Goal: Task Accomplishment & Management: Manage account settings

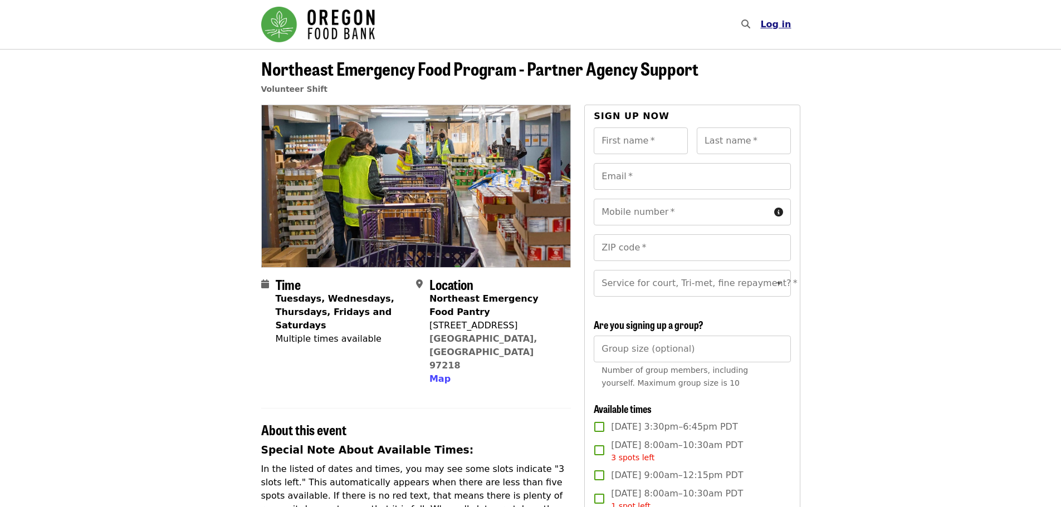
click at [785, 24] on span "Log in" at bounding box center [775, 24] width 31 height 11
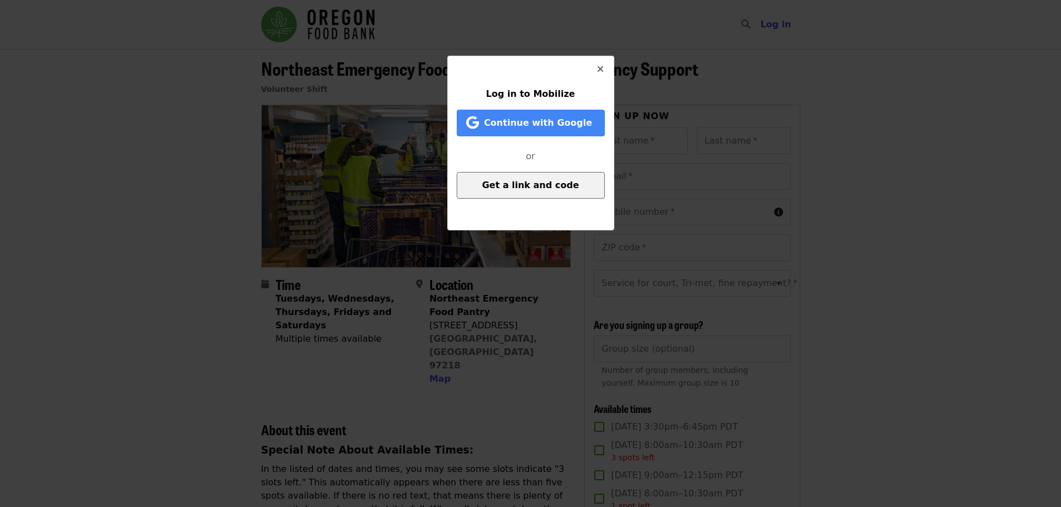
click at [548, 195] on button "Get a link and code" at bounding box center [531, 185] width 148 height 27
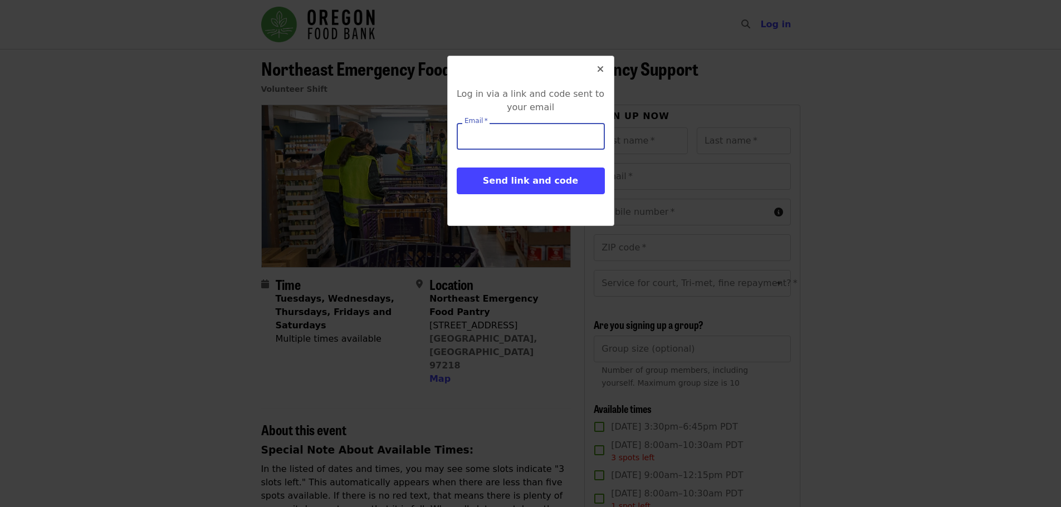
click at [537, 126] on input "Email   *" at bounding box center [531, 136] width 148 height 27
type input "**********"
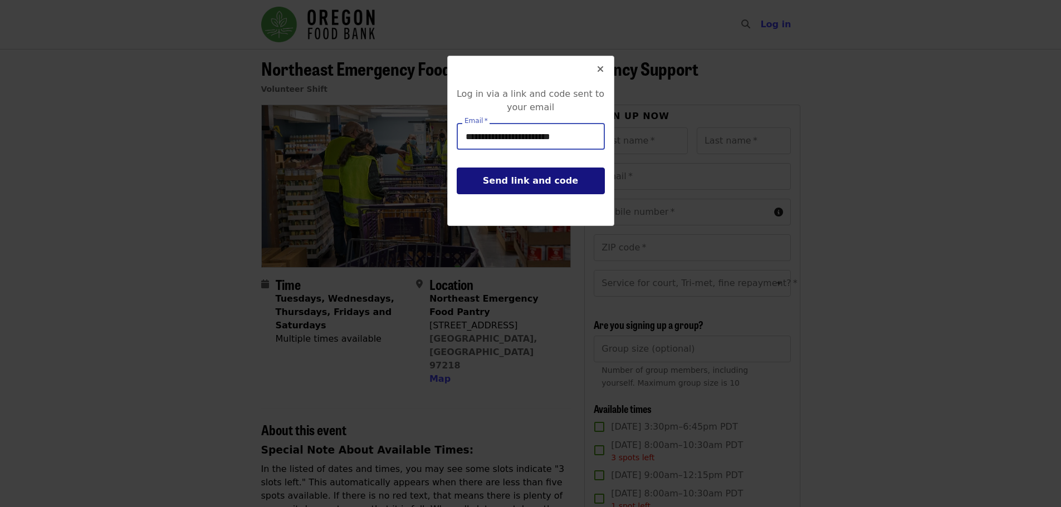
click at [561, 189] on button "Send link and code" at bounding box center [531, 181] width 148 height 27
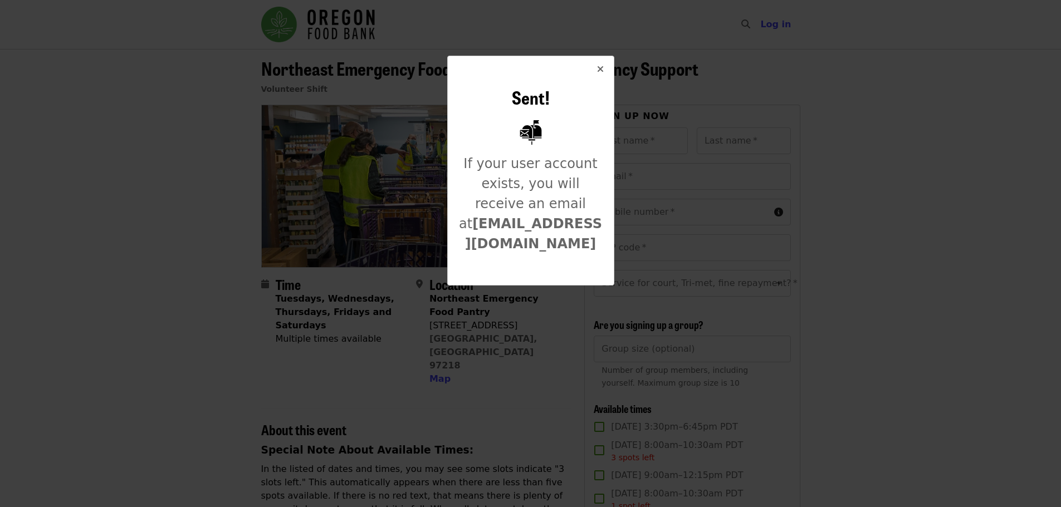
click at [599, 67] on icon "times icon" at bounding box center [600, 69] width 7 height 11
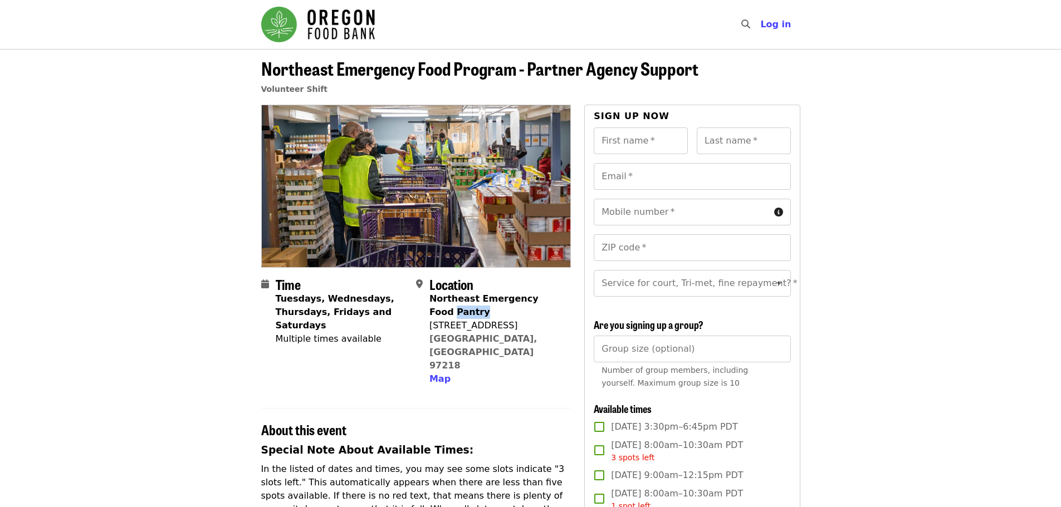
drag, startPoint x: 468, startPoint y: 314, endPoint x: 431, endPoint y: 306, distance: 37.6
click at [431, 306] on div "Northeast Emergency Food Pantry" at bounding box center [495, 305] width 133 height 27
drag, startPoint x: 516, startPoint y: 338, endPoint x: 429, endPoint y: 327, distance: 88.1
click at [429, 327] on div "Northeast Emergency Food Pantry [STREET_ADDRESS] Map" at bounding box center [495, 339] width 133 height 94
copy span "[STREET_ADDRESS]"
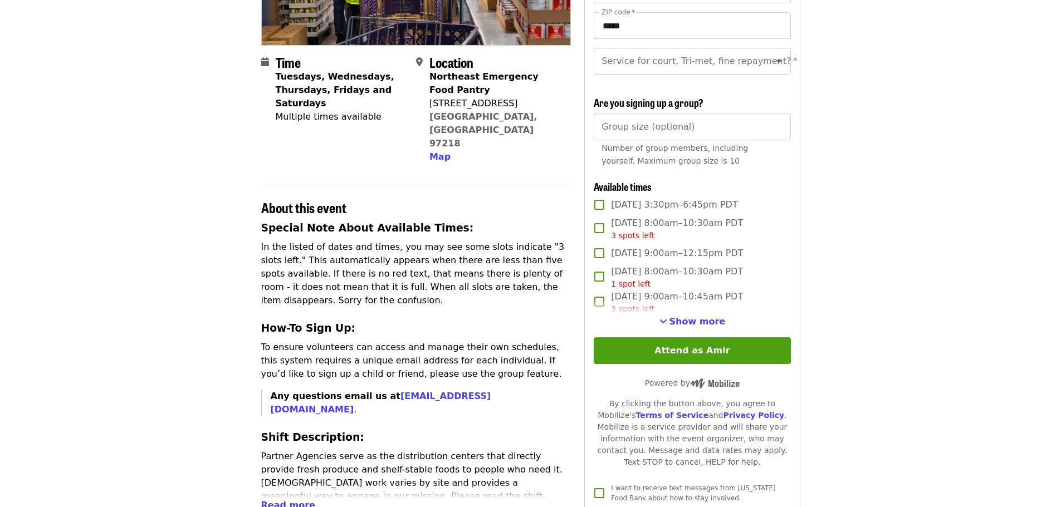
scroll to position [278, 0]
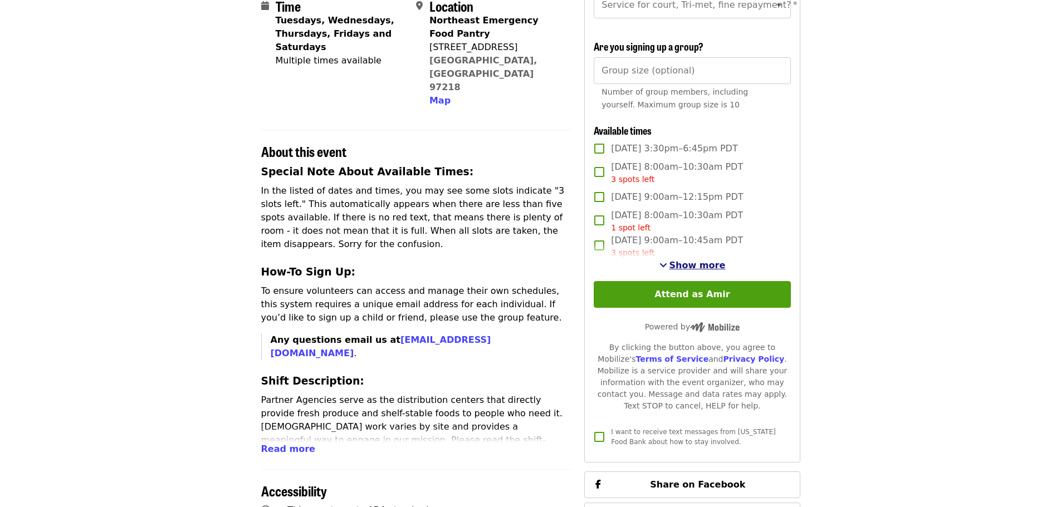
click at [681, 271] on span "Show more" at bounding box center [697, 265] width 56 height 11
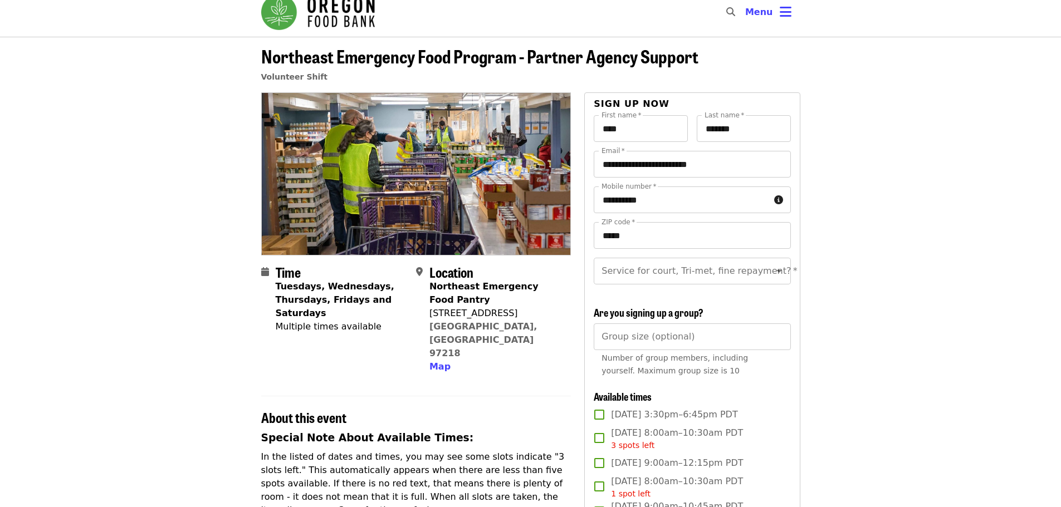
scroll to position [0, 0]
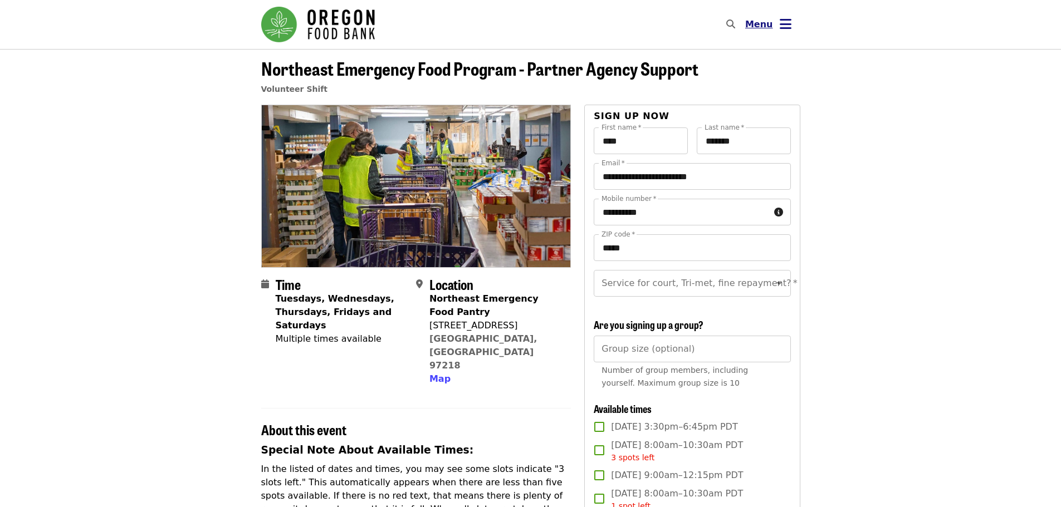
click at [785, 27] on icon "bars icon" at bounding box center [786, 24] width 12 height 16
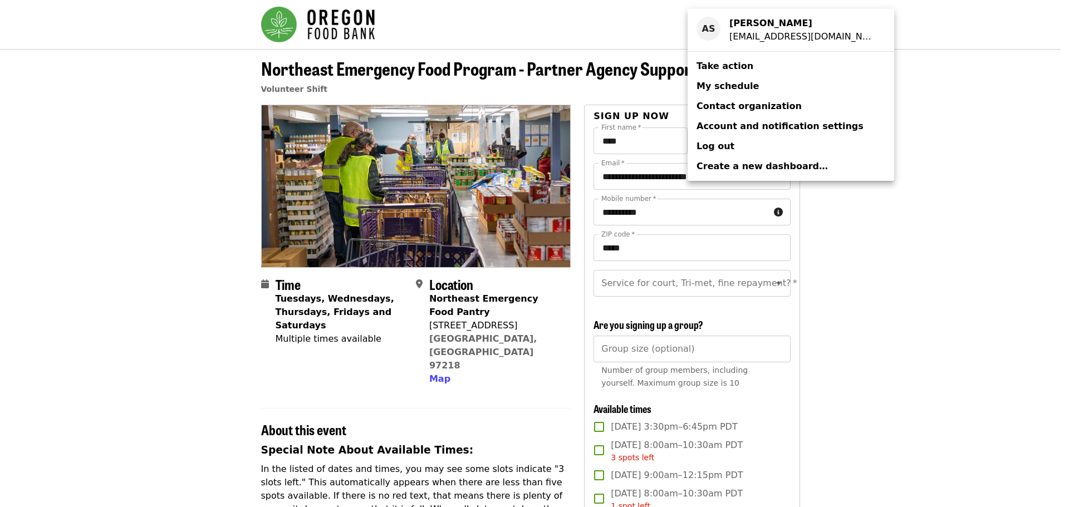
click at [731, 92] on span "My schedule" at bounding box center [728, 86] width 62 height 13
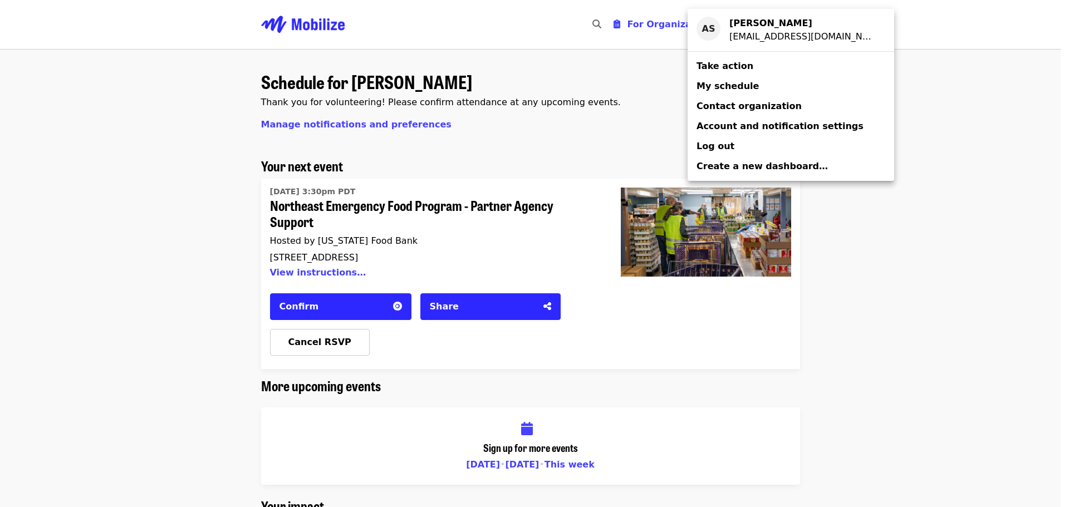
click at [203, 310] on div "Account menu" at bounding box center [534, 253] width 1069 height 507
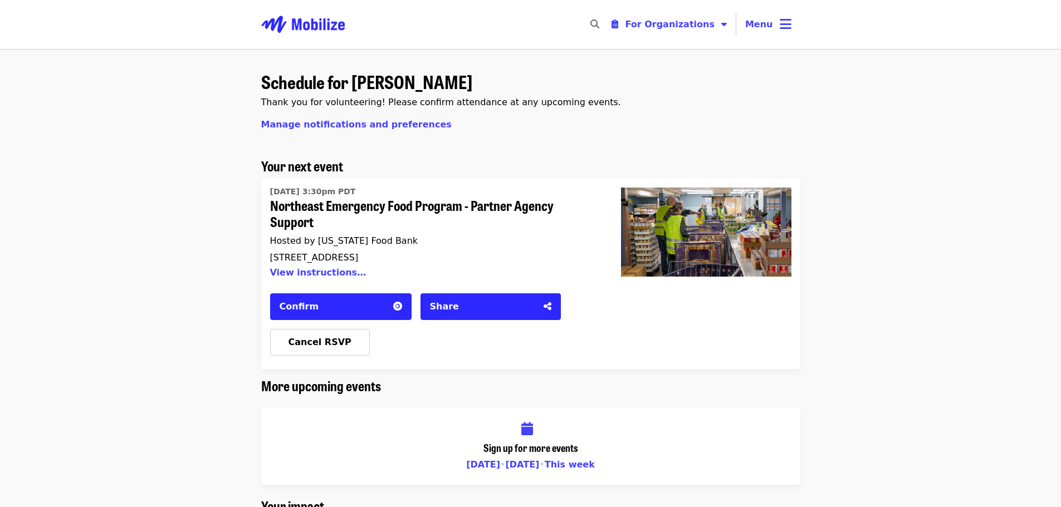
click at [313, 310] on div "Confirm" at bounding box center [333, 306] width 107 height 13
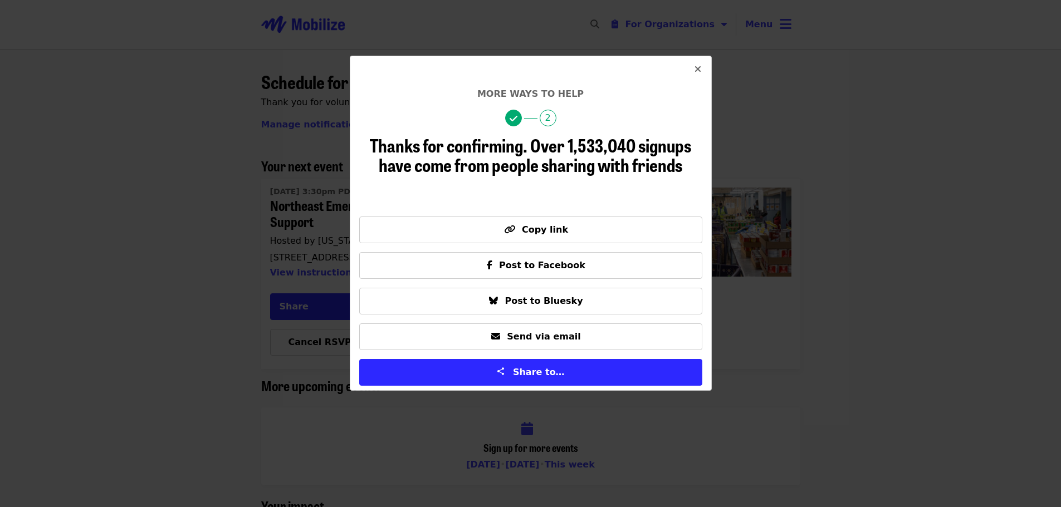
click at [698, 66] on icon "times icon" at bounding box center [697, 69] width 7 height 11
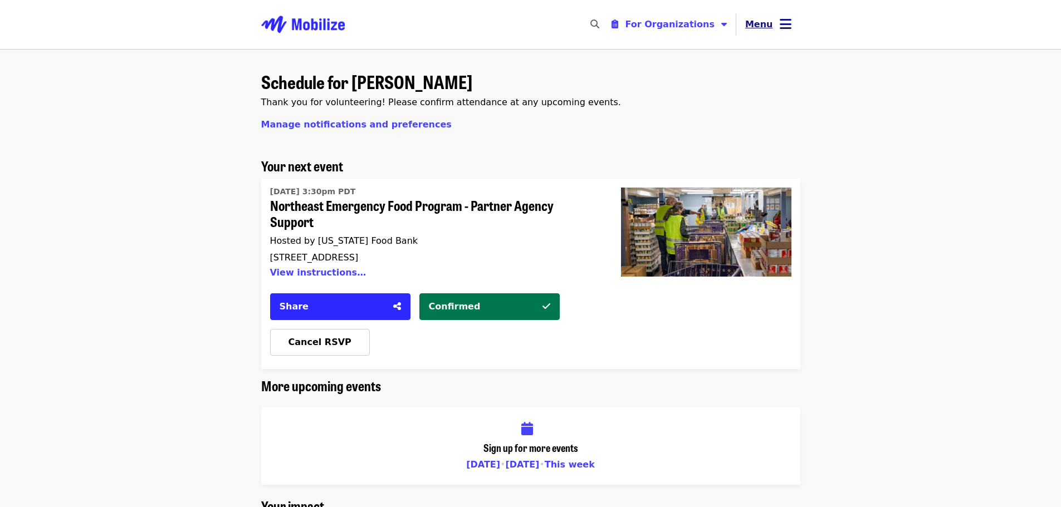
click at [771, 18] on span "Menu" at bounding box center [759, 24] width 28 height 13
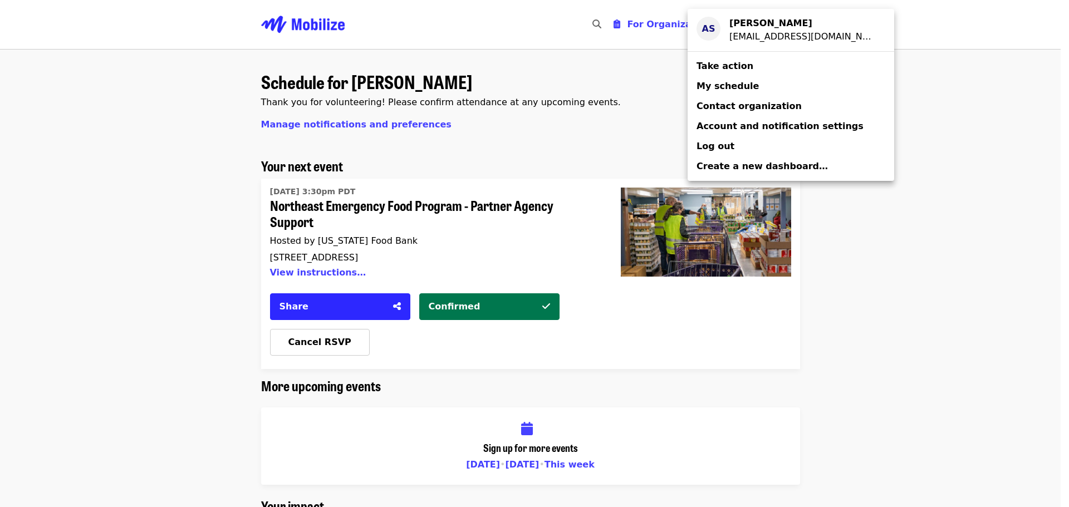
click at [716, 26] on div "AS" at bounding box center [709, 29] width 24 height 24
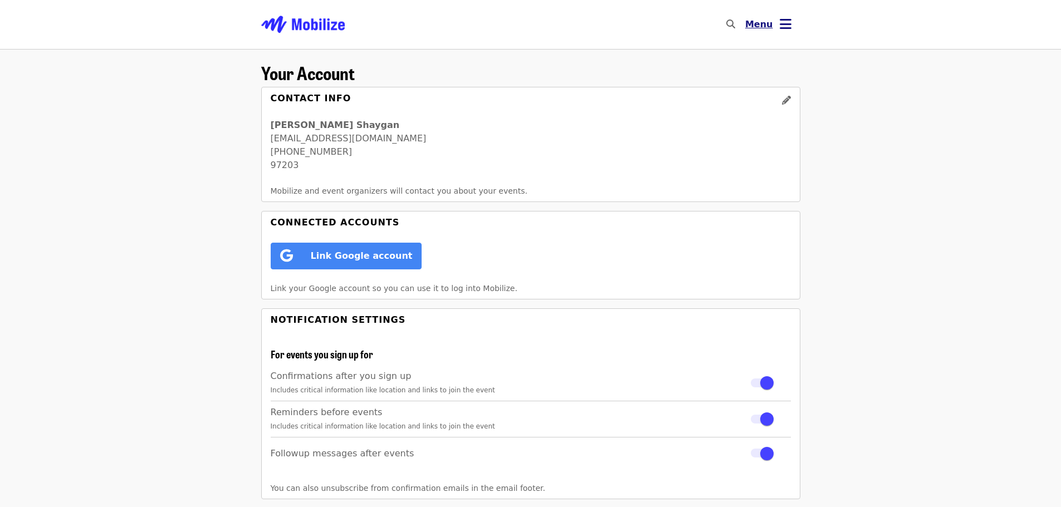
click at [777, 27] on button "Menu" at bounding box center [768, 24] width 64 height 27
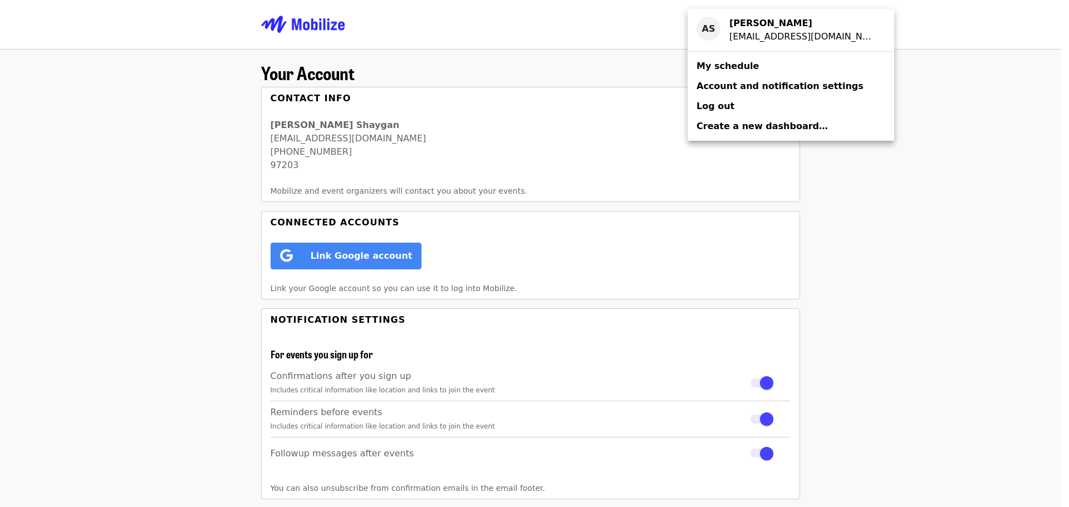
click at [733, 62] on span "My schedule" at bounding box center [728, 66] width 62 height 11
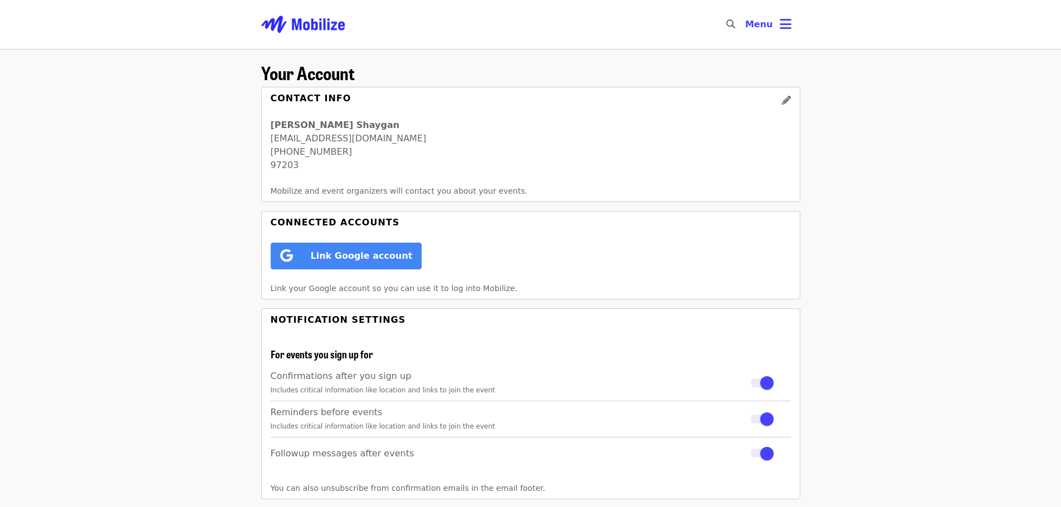
click at [317, 31] on img "Main navigation" at bounding box center [303, 25] width 84 height 36
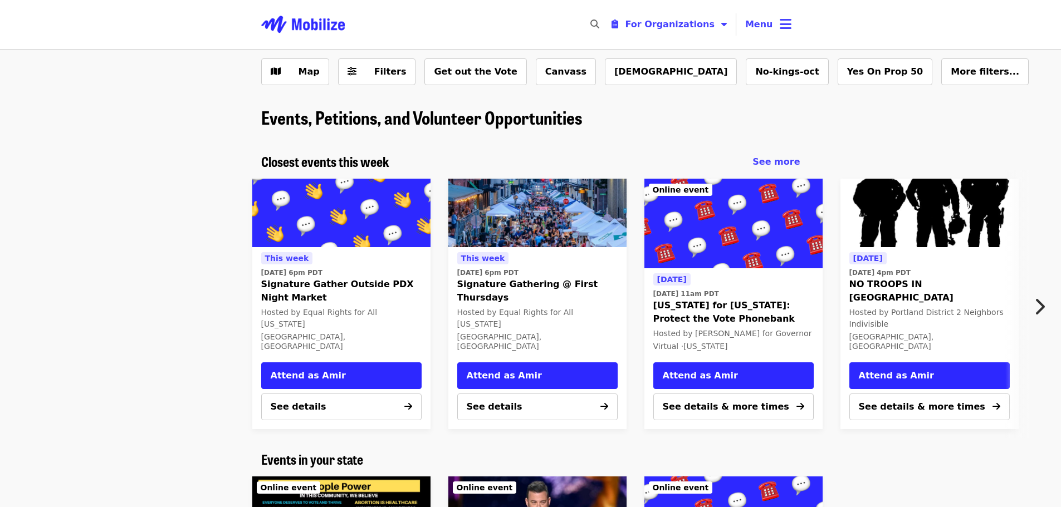
click at [1037, 307] on icon "chevron-right icon" at bounding box center [1038, 306] width 11 height 21
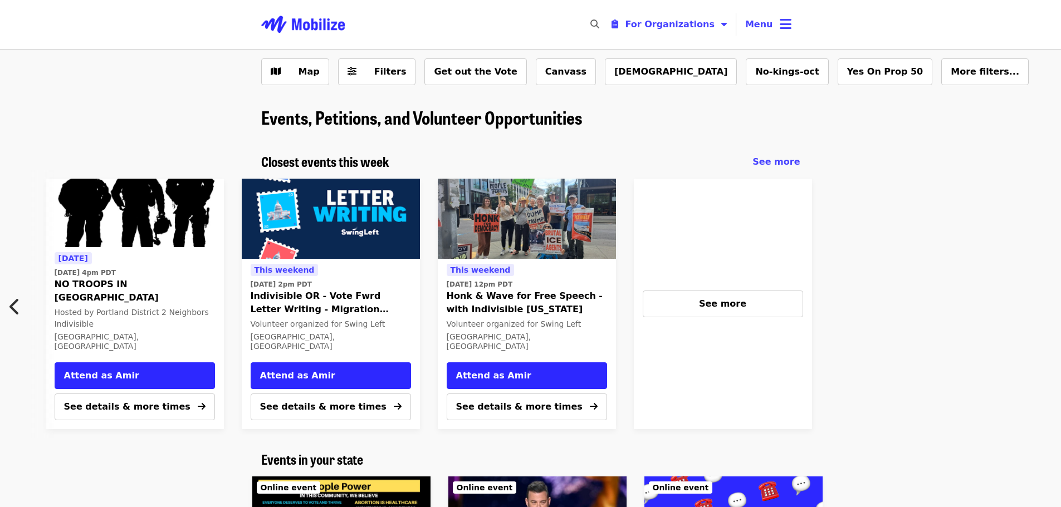
scroll to position [0, 795]
click at [790, 14] on button "Menu" at bounding box center [768, 24] width 64 height 27
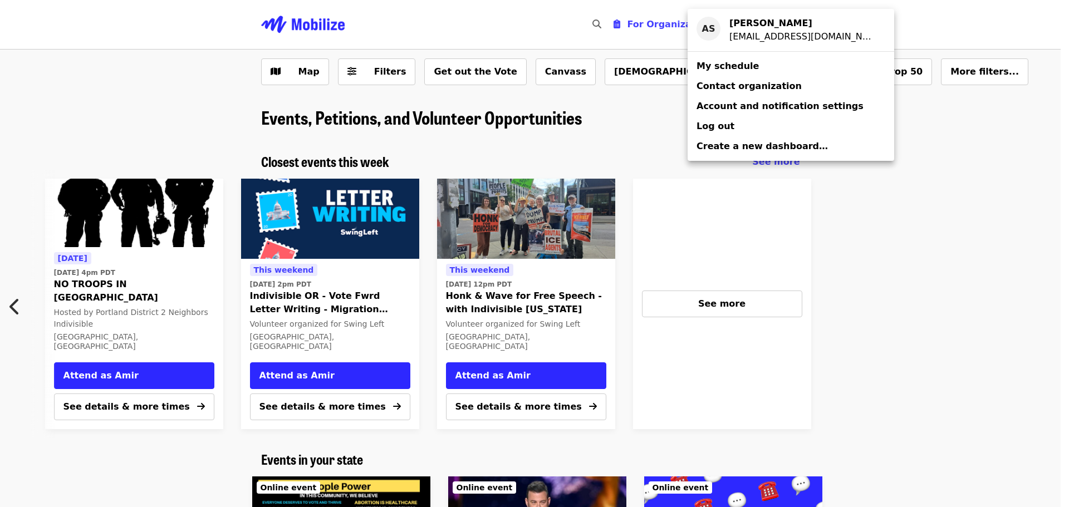
click at [671, 25] on div "Account menu" at bounding box center [534, 253] width 1069 height 507
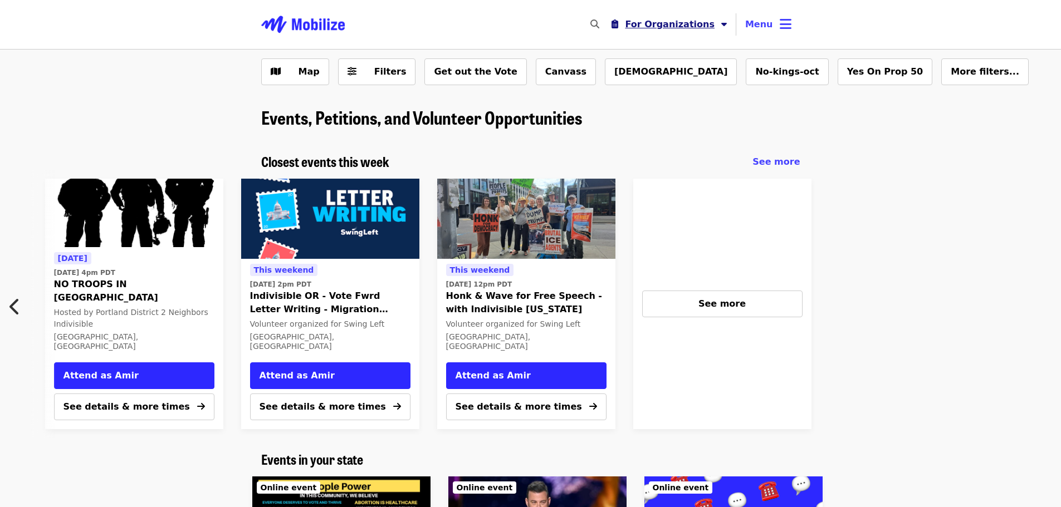
click at [723, 26] on button "For Organizations" at bounding box center [668, 24] width 133 height 22
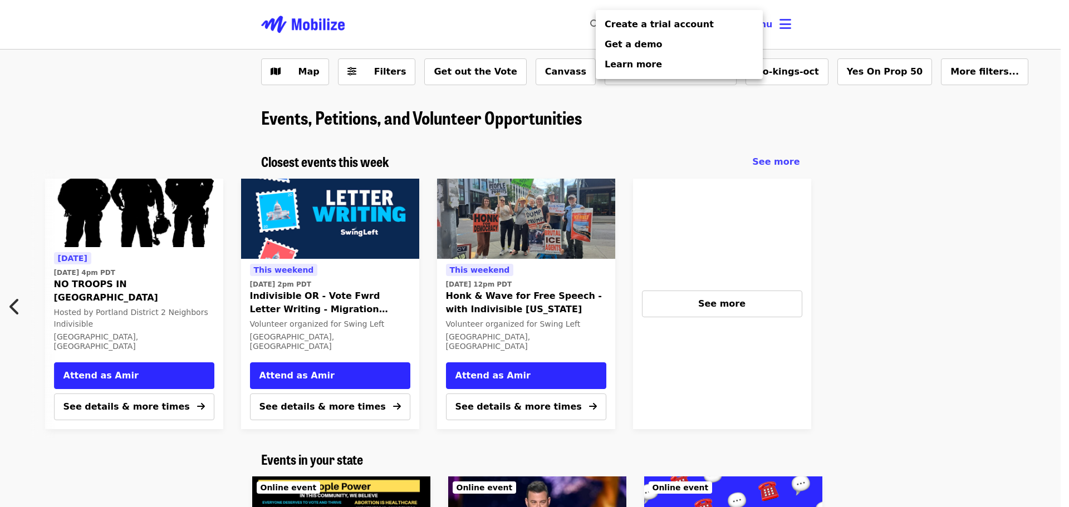
click at [840, 30] on div "Organizer Menu" at bounding box center [534, 253] width 1069 height 507
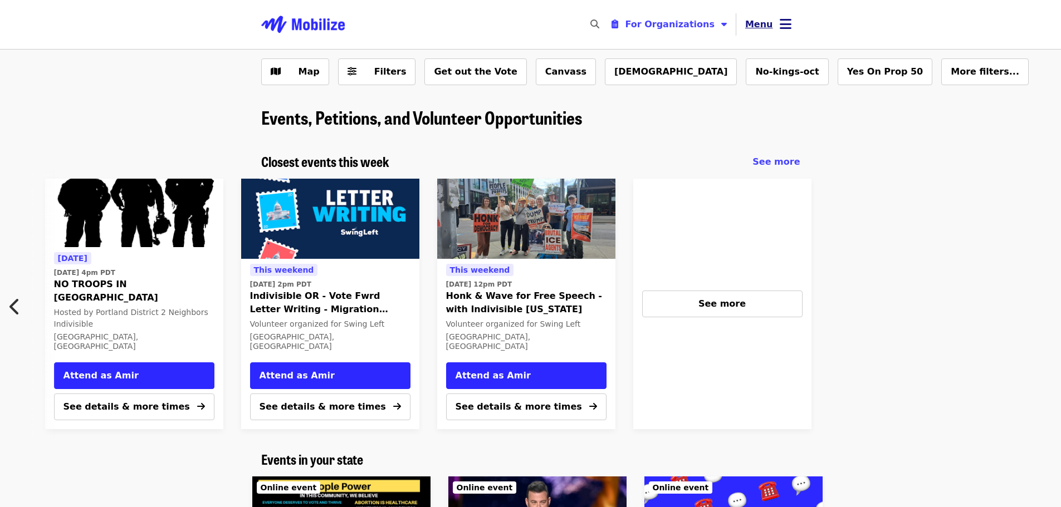
click at [775, 28] on button "Menu" at bounding box center [768, 24] width 64 height 27
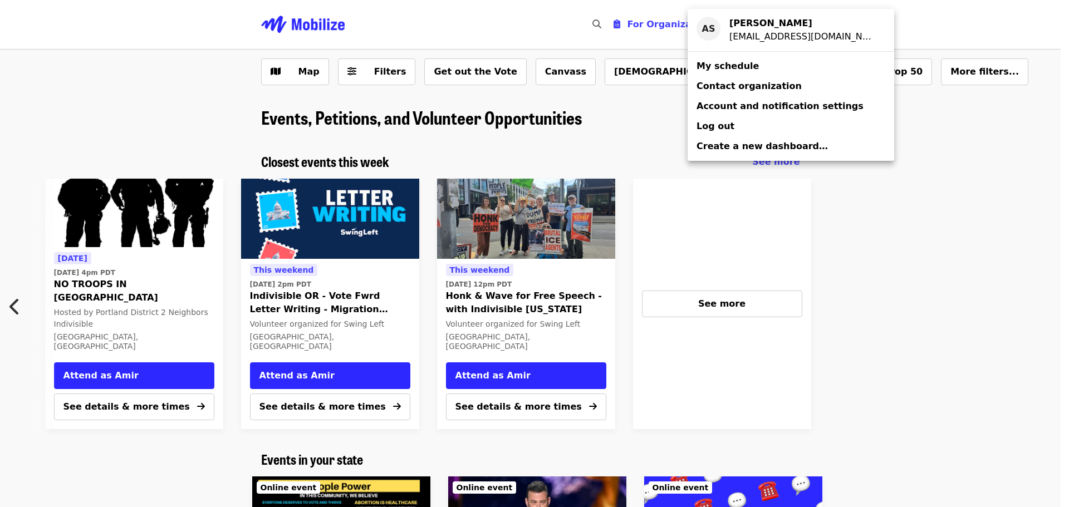
click at [731, 68] on span "My schedule" at bounding box center [728, 66] width 62 height 11
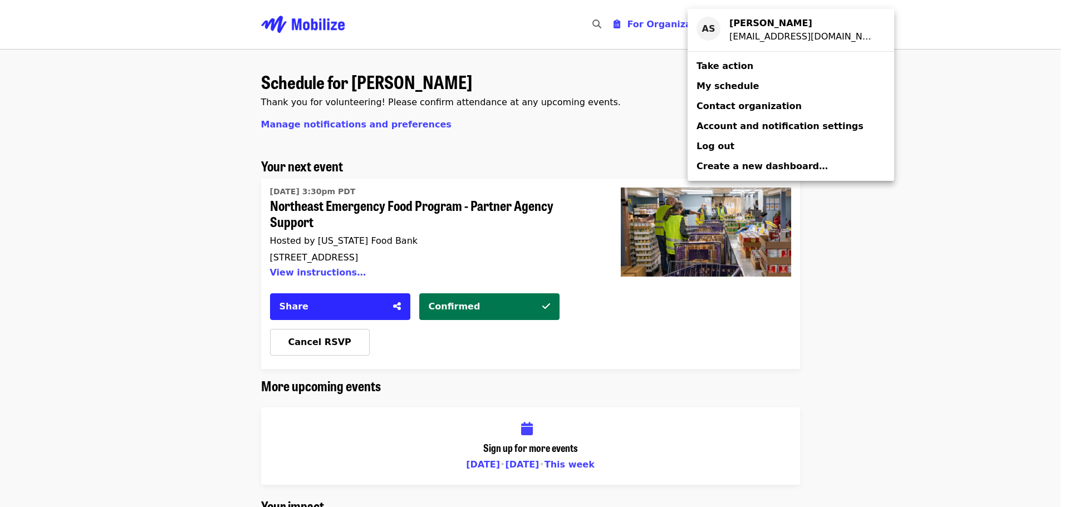
click at [318, 211] on div "Account menu" at bounding box center [534, 253] width 1069 height 507
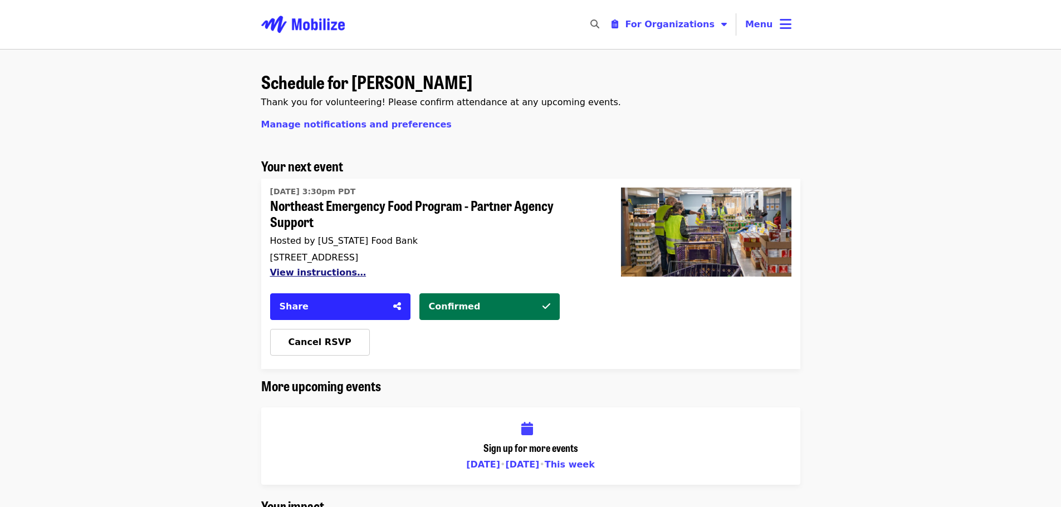
click at [294, 275] on button "View instructions…" at bounding box center [318, 272] width 96 height 11
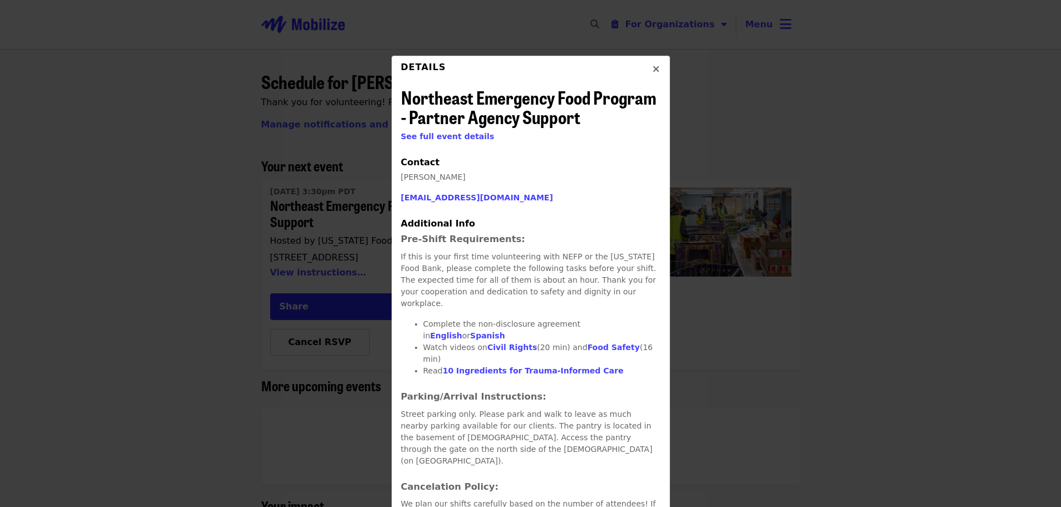
drag, startPoint x: 476, startPoint y: 338, endPoint x: 404, endPoint y: 336, distance: 71.9
click at [404, 336] on ul "Complete the non-disclosure agreement in English or Spanish Watch videos on Civ…" at bounding box center [530, 347] width 259 height 58
click at [436, 139] on span "See full event details" at bounding box center [448, 136] width 94 height 9
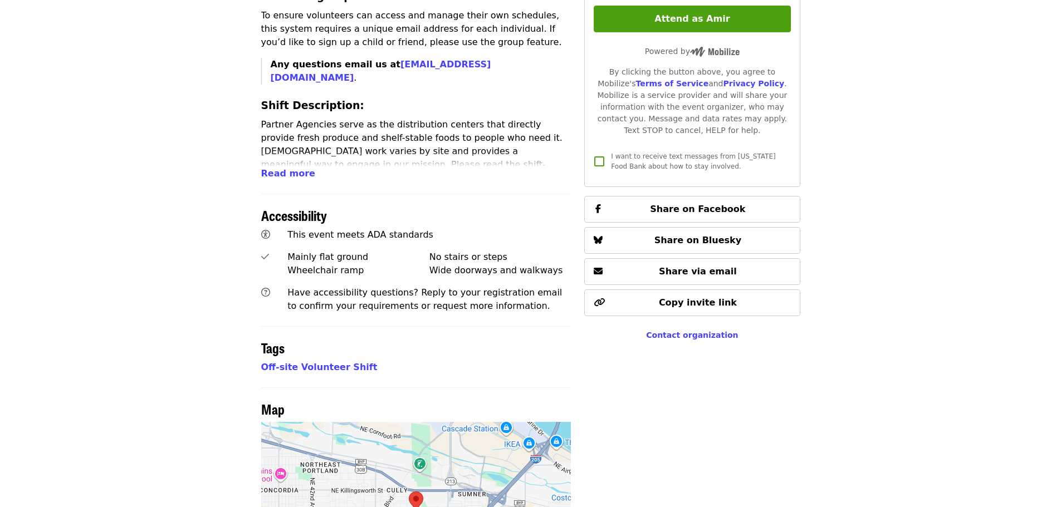
scroll to position [557, 0]
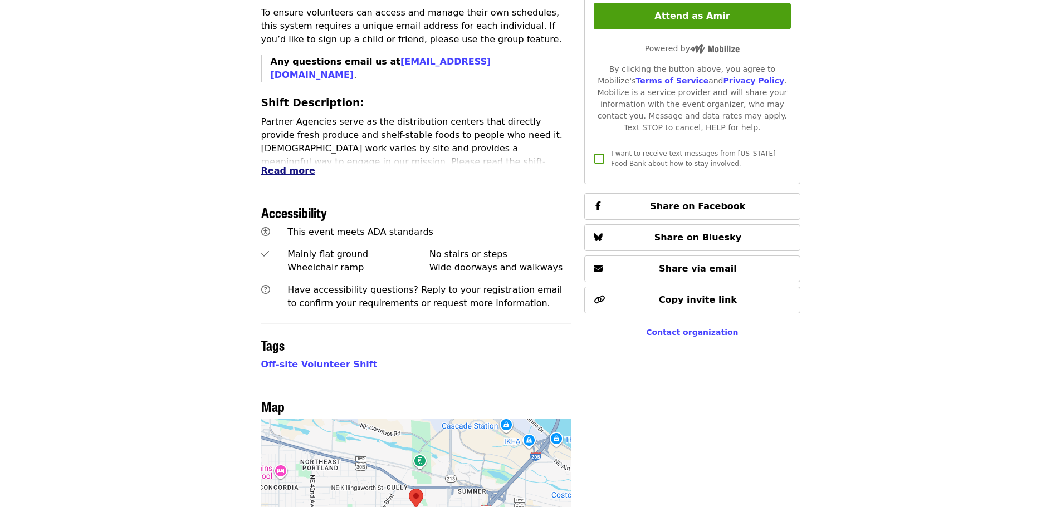
click at [304, 165] on span "Read more" at bounding box center [288, 170] width 54 height 11
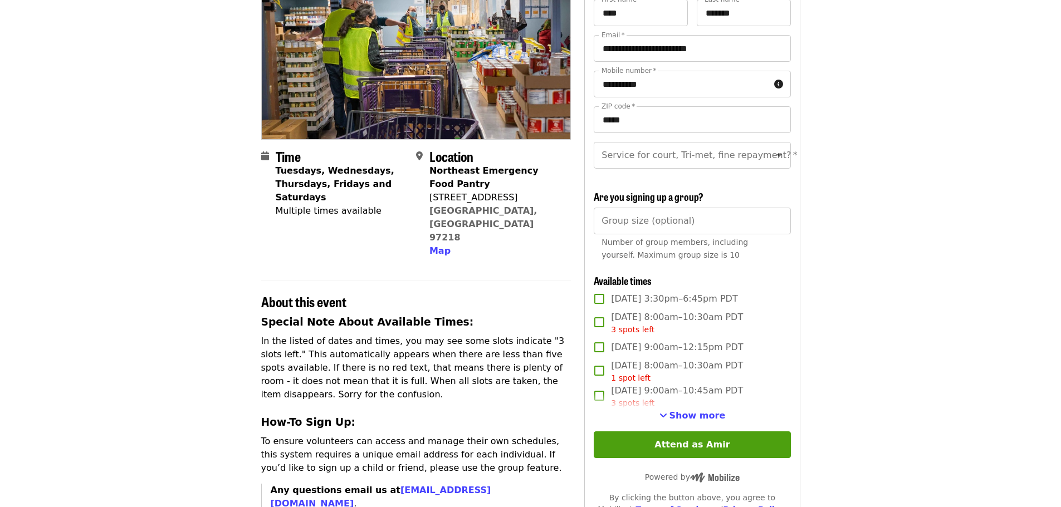
scroll to position [0, 0]
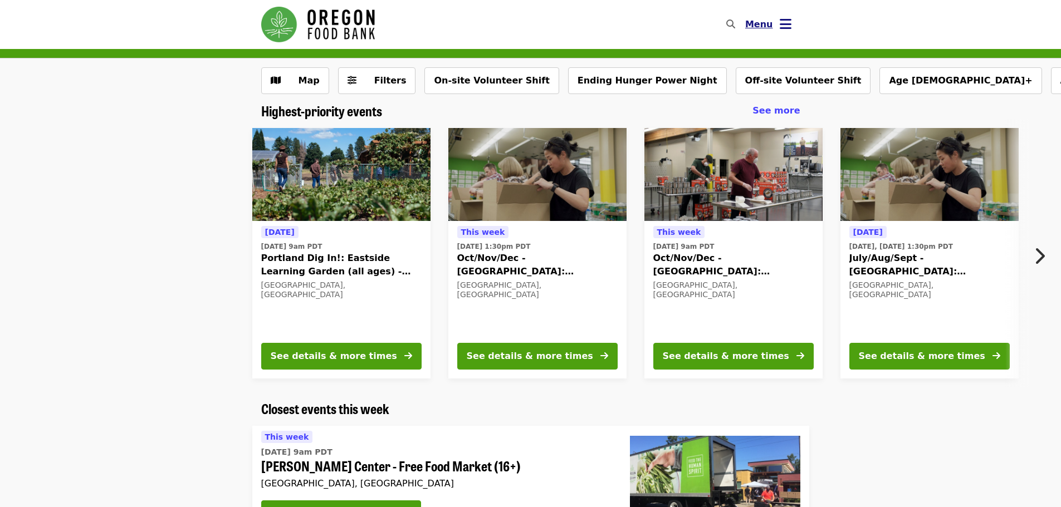
click at [797, 28] on button "Menu" at bounding box center [768, 24] width 64 height 27
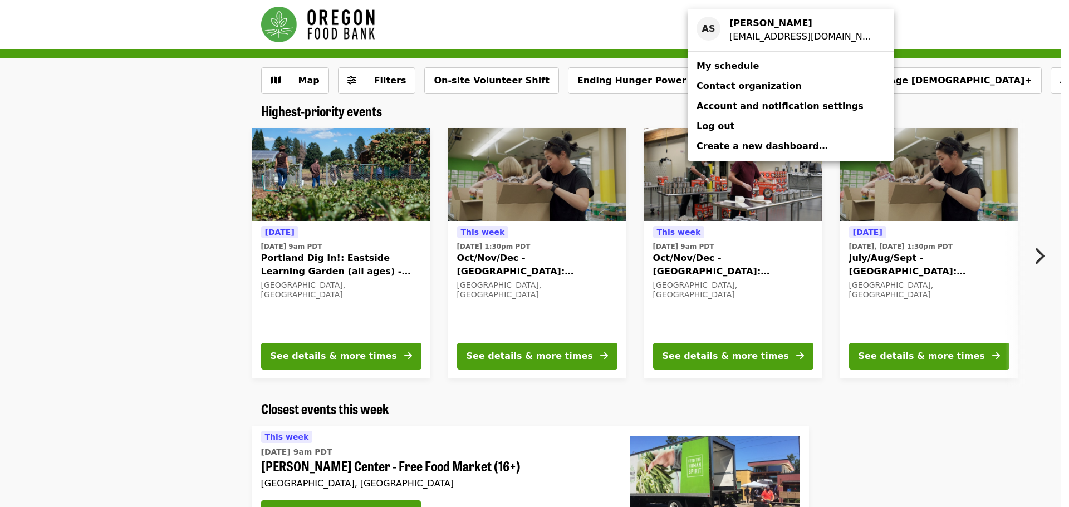
click at [209, 271] on div "Account menu" at bounding box center [534, 253] width 1069 height 507
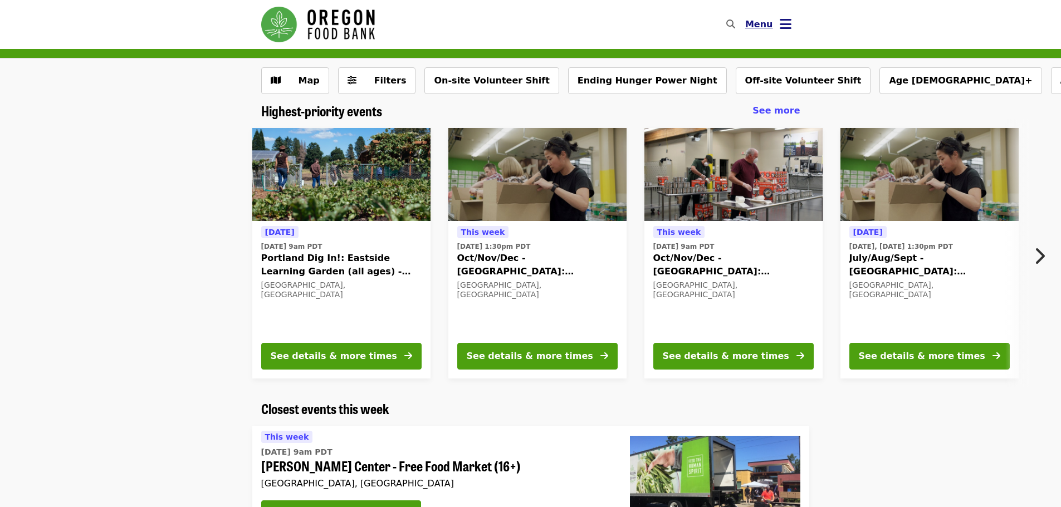
click at [761, 21] on span "Menu" at bounding box center [759, 24] width 28 height 11
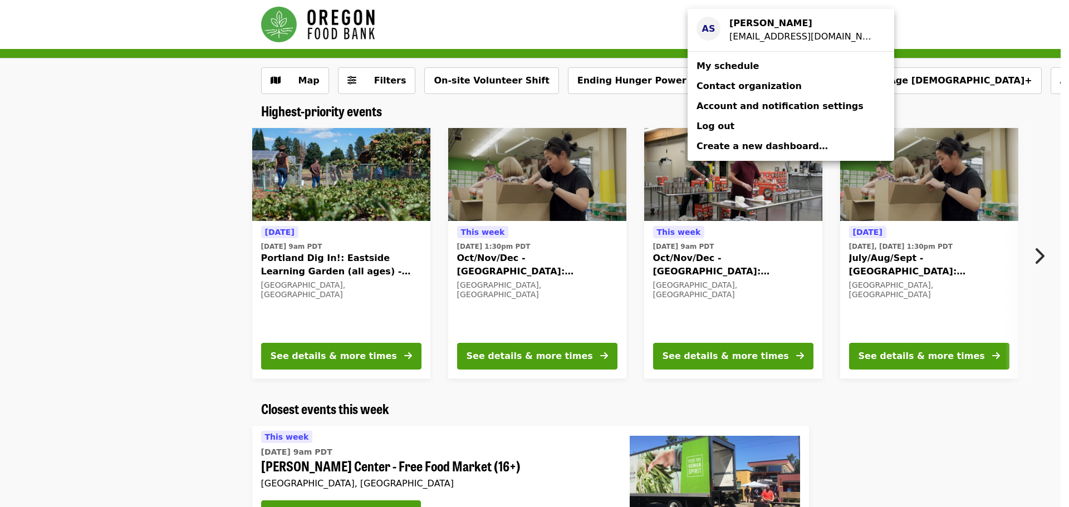
click at [766, 30] on div "[EMAIL_ADDRESS][DOMAIN_NAME]" at bounding box center [802, 36] width 147 height 13
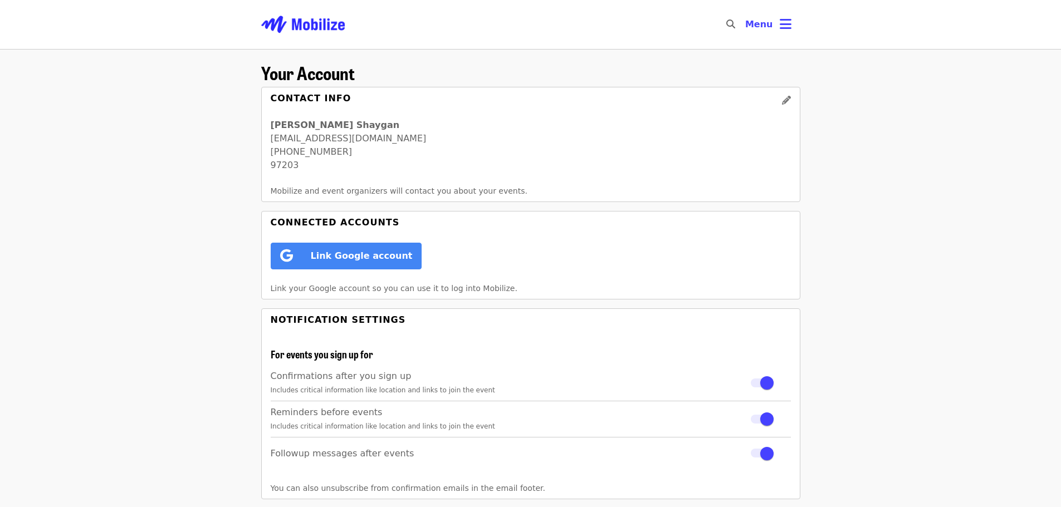
click at [792, 100] on button "edit" at bounding box center [786, 100] width 27 height 27
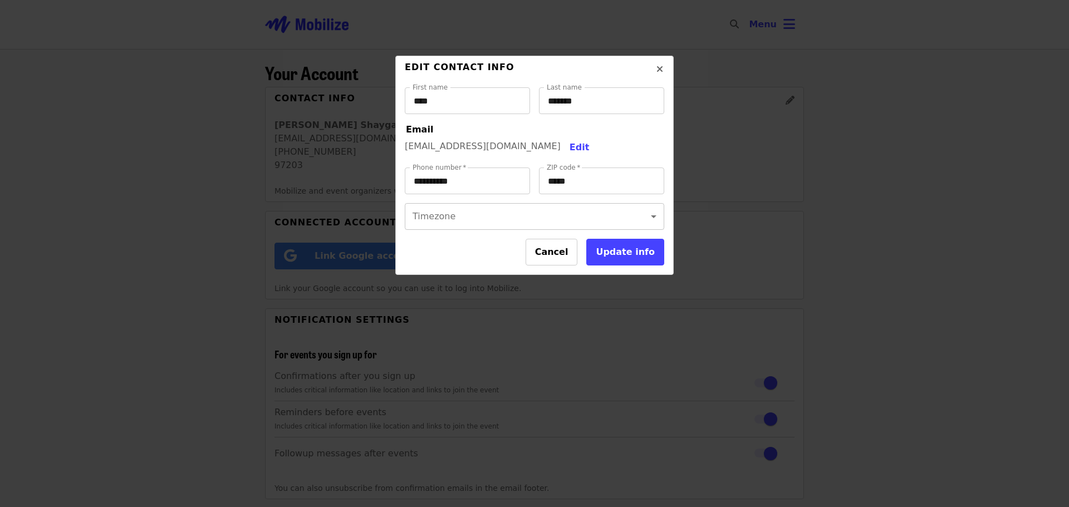
click at [625, 224] on body "Skip to content ​ Menu Your Account Contact Info Amir Shaygan amir.shaygan.89@g…" at bounding box center [534, 374] width 1069 height 749
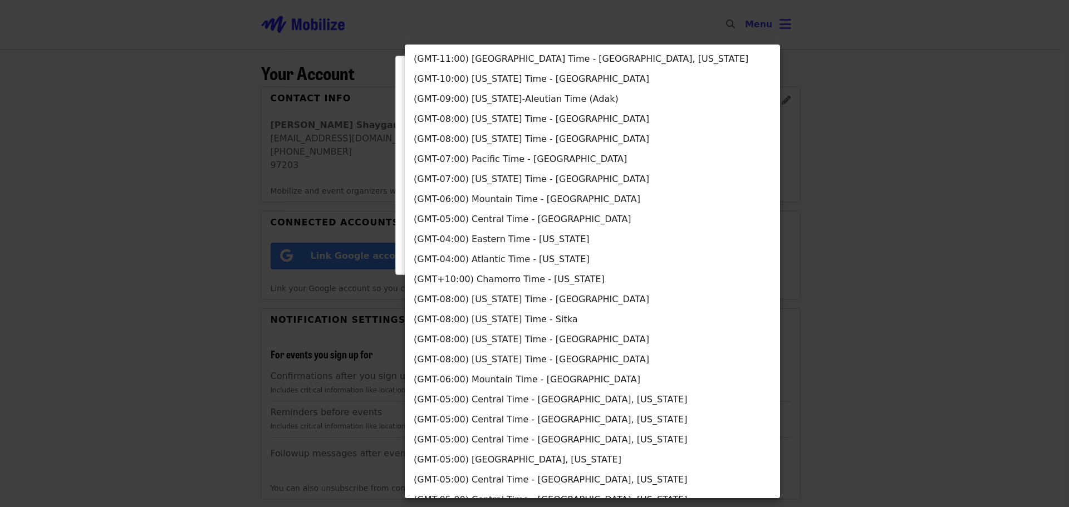
click at [503, 164] on li "(GMT-07:00) Pacific Time - Los Angeles" at bounding box center [592, 159] width 375 height 20
type input "**********"
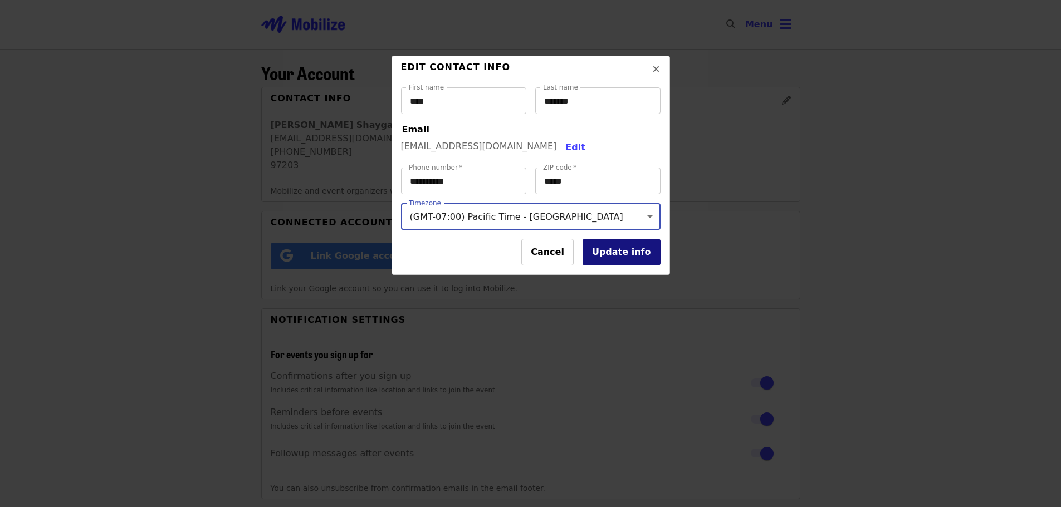
click at [619, 254] on button "Update info" at bounding box center [621, 252] width 78 height 27
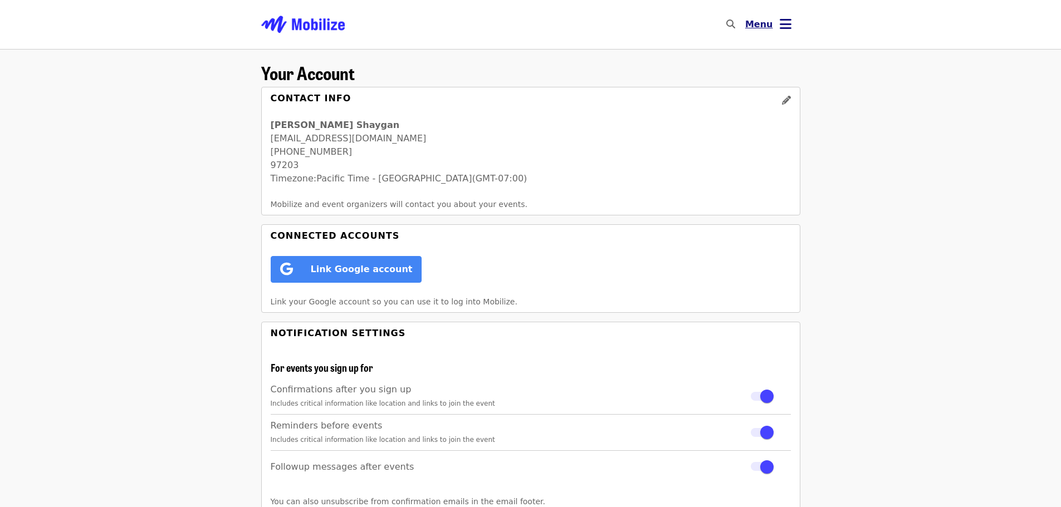
click at [764, 24] on span "Menu" at bounding box center [759, 24] width 28 height 11
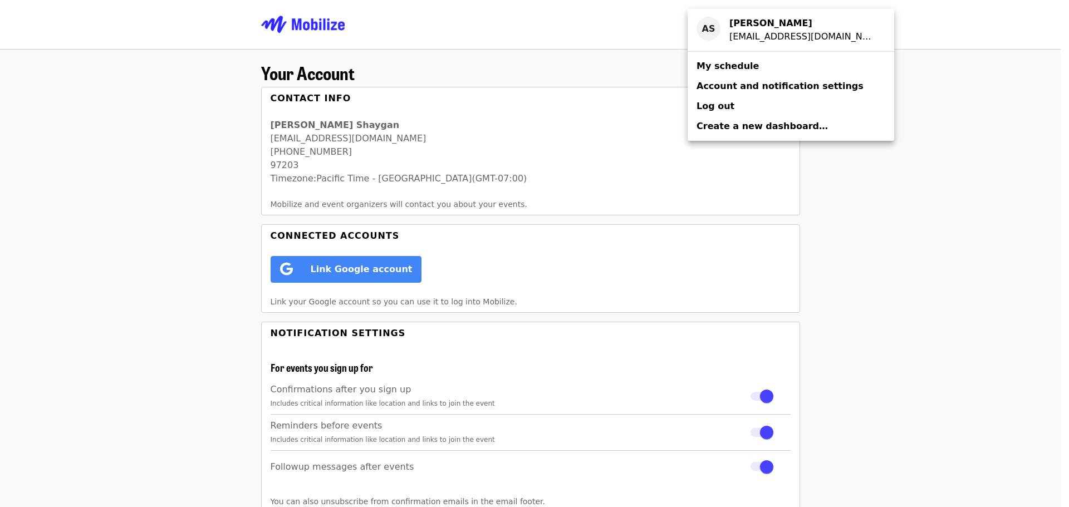
click at [697, 67] on span "My schedule" at bounding box center [728, 66] width 62 height 11
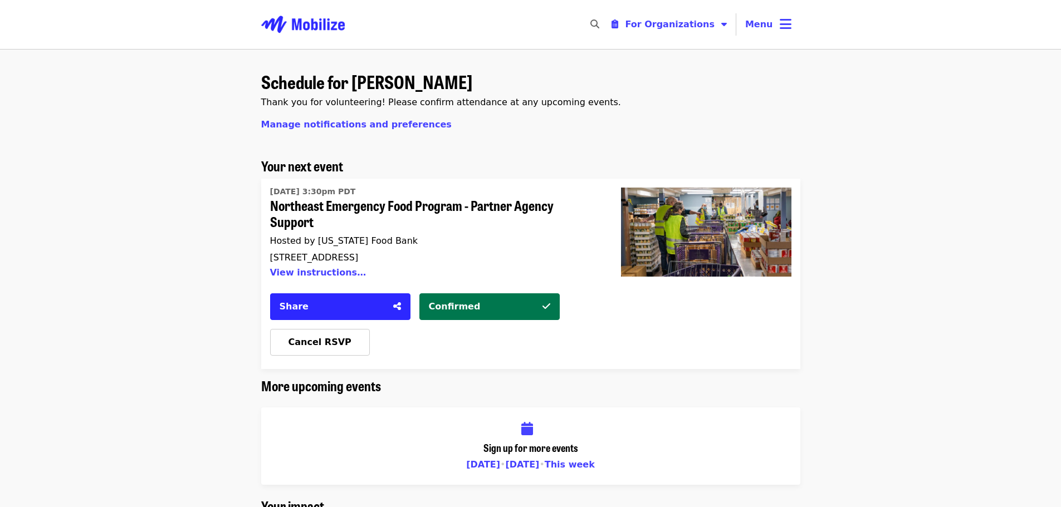
click at [307, 30] on img "Main navigation" at bounding box center [303, 25] width 84 height 36
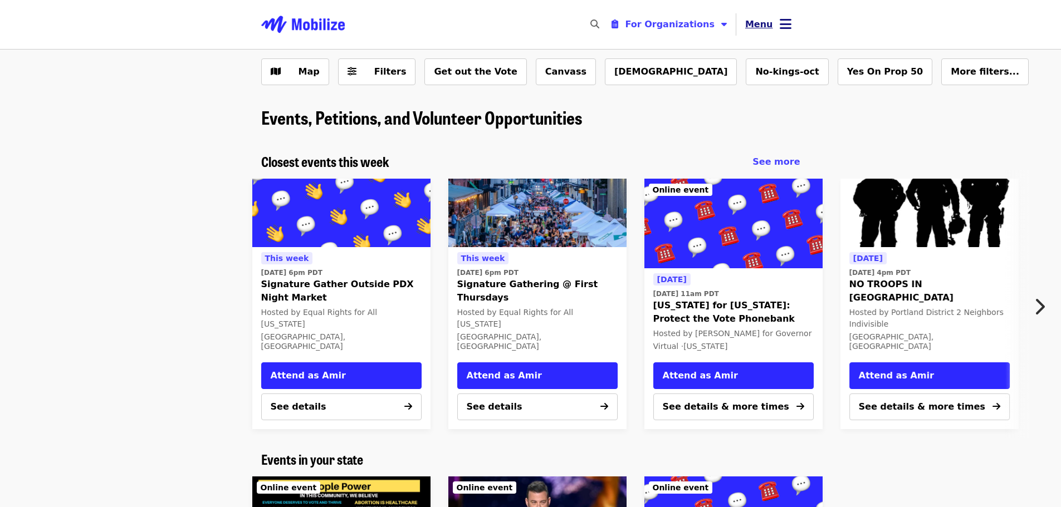
click at [790, 29] on icon "bars icon" at bounding box center [786, 24] width 12 height 16
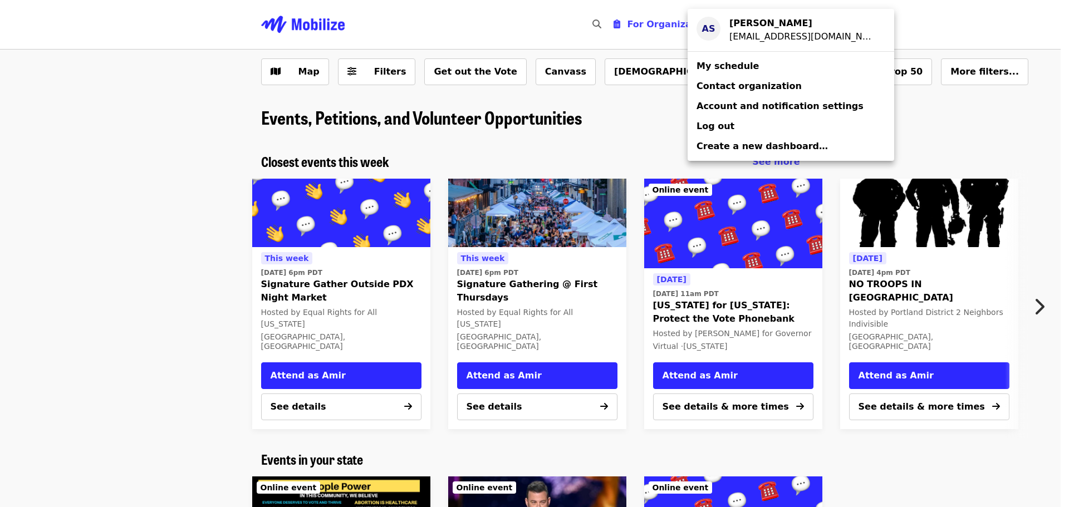
click at [731, 30] on div "[EMAIL_ADDRESS][DOMAIN_NAME]" at bounding box center [802, 36] width 147 height 13
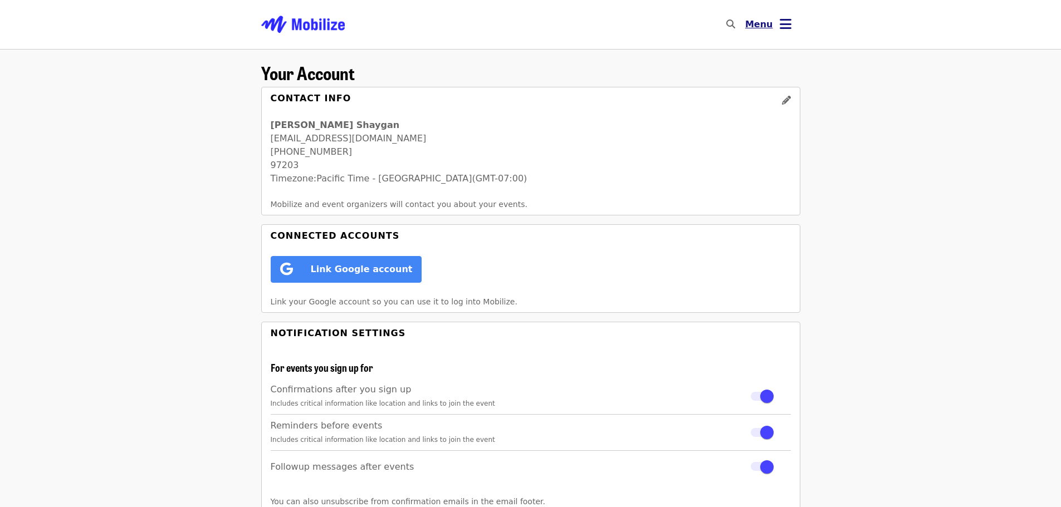
click at [782, 31] on icon "bars icon" at bounding box center [786, 24] width 12 height 16
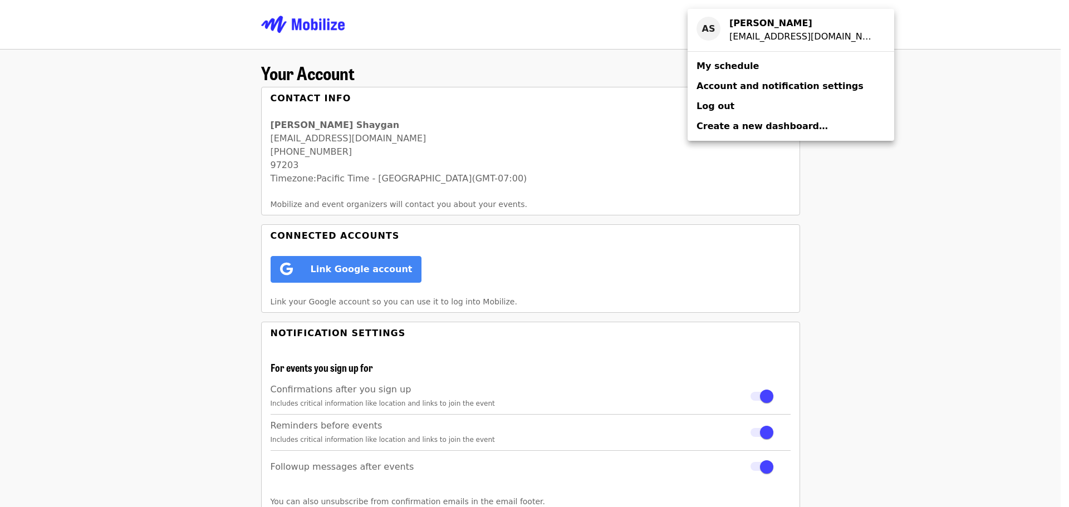
click at [719, 72] on span "My schedule" at bounding box center [728, 66] width 62 height 13
